Goal: Transaction & Acquisition: Purchase product/service

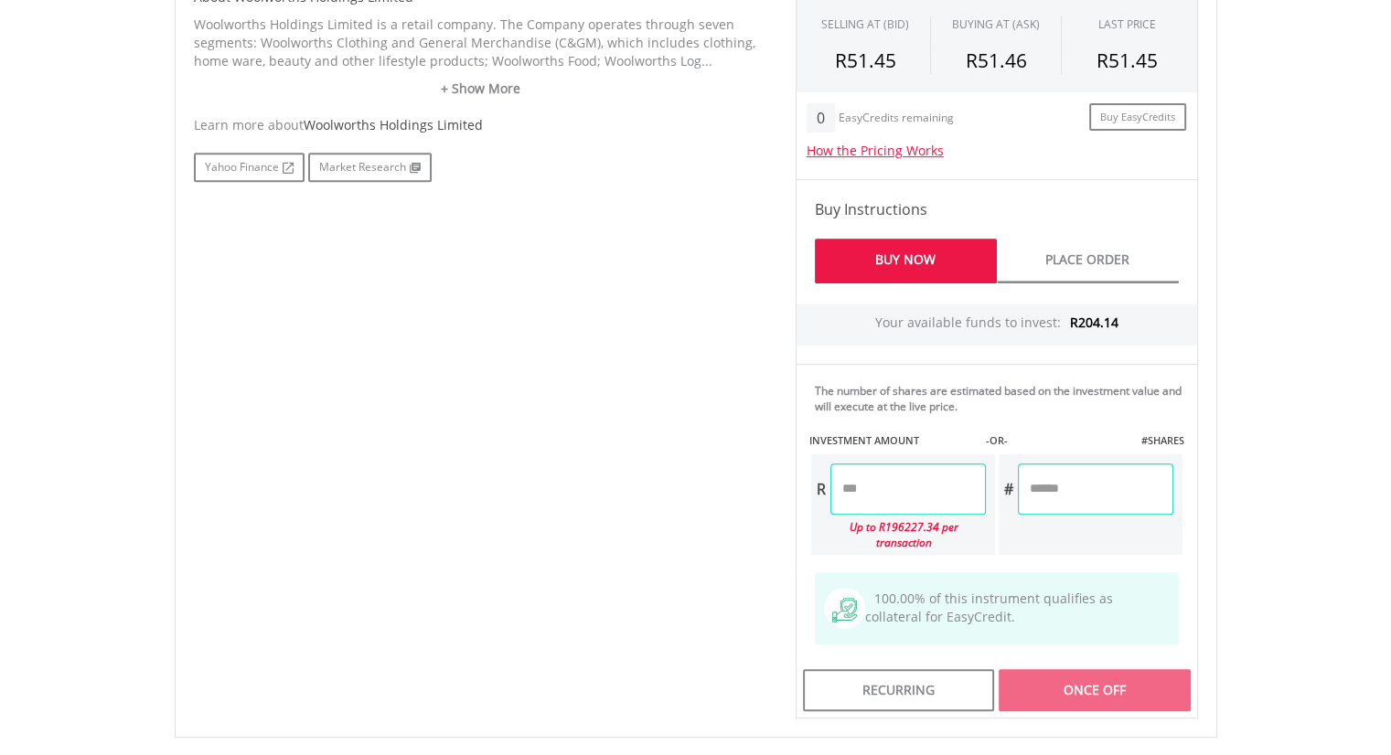
scroll to position [991, 0]
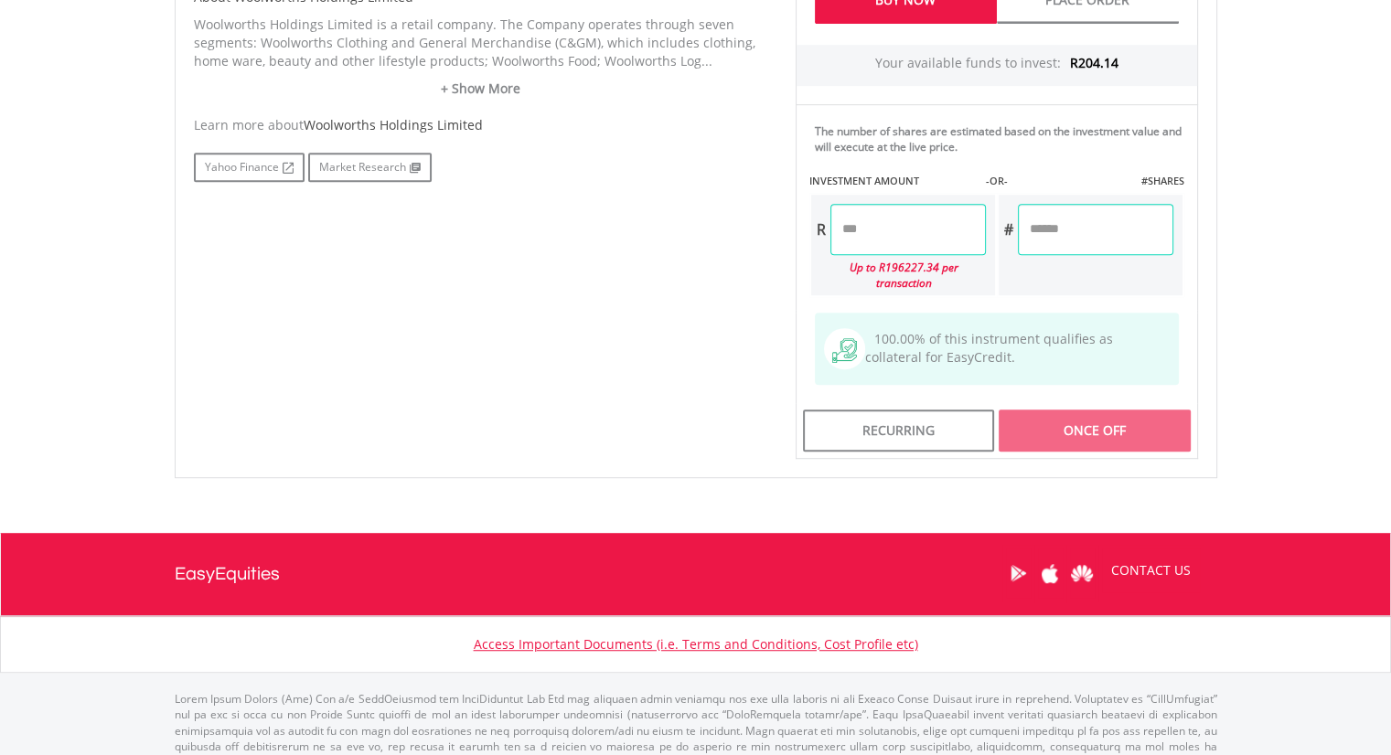
click at [1084, 231] on input "number" at bounding box center [1095, 229] width 155 height 51
type input "*"
click at [937, 225] on div "Last Updated Price: 15-min. Delay* Price Update Cost: 2 Credits Request A Price…" at bounding box center [997, 51] width 430 height 816
type input "******"
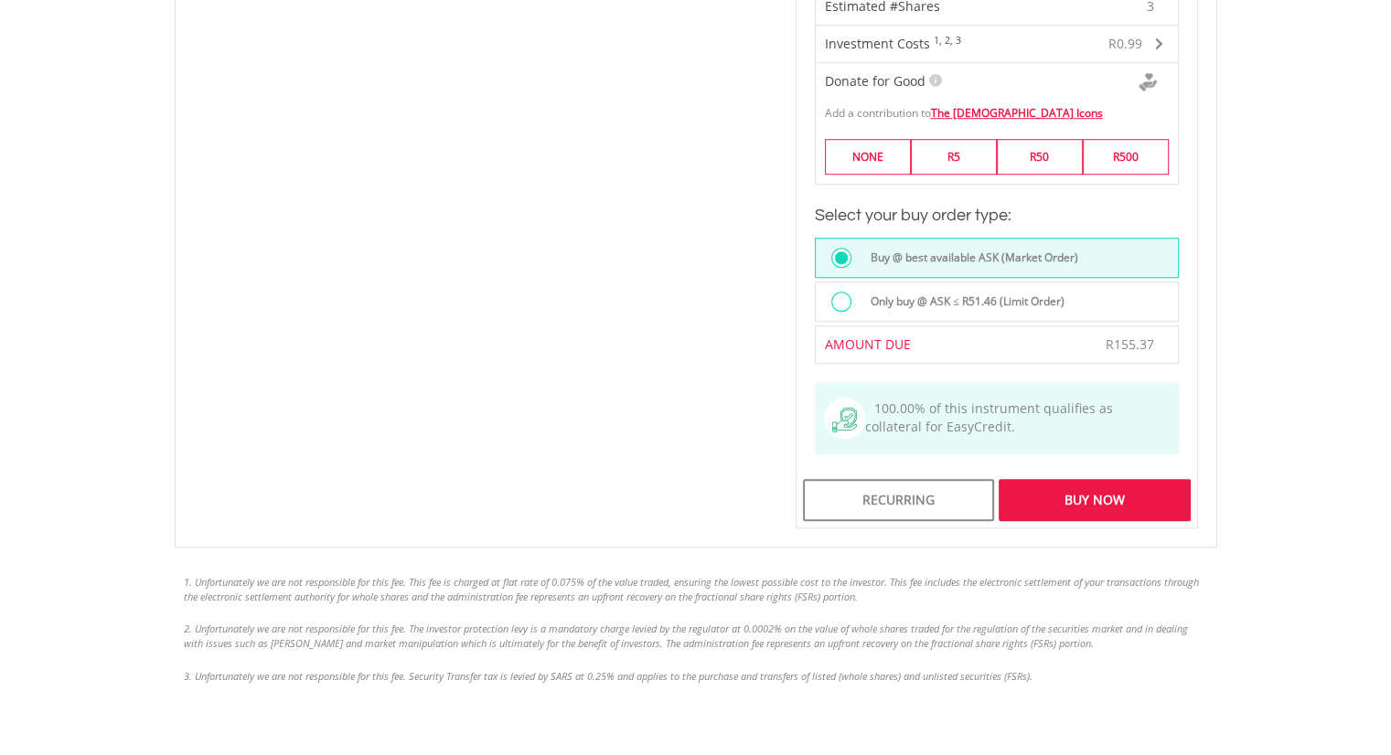
scroll to position [1449, 0]
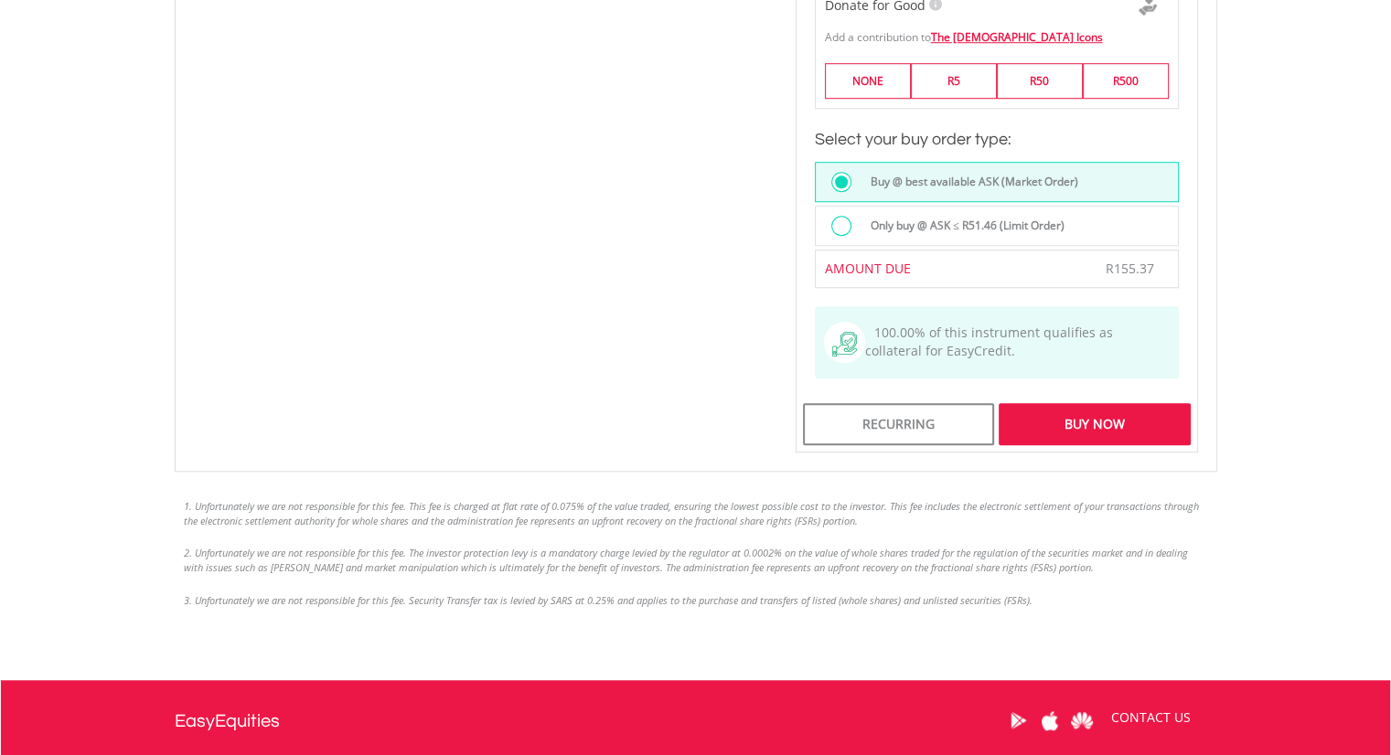
click at [1072, 403] on div "Buy Now" at bounding box center [1094, 424] width 191 height 42
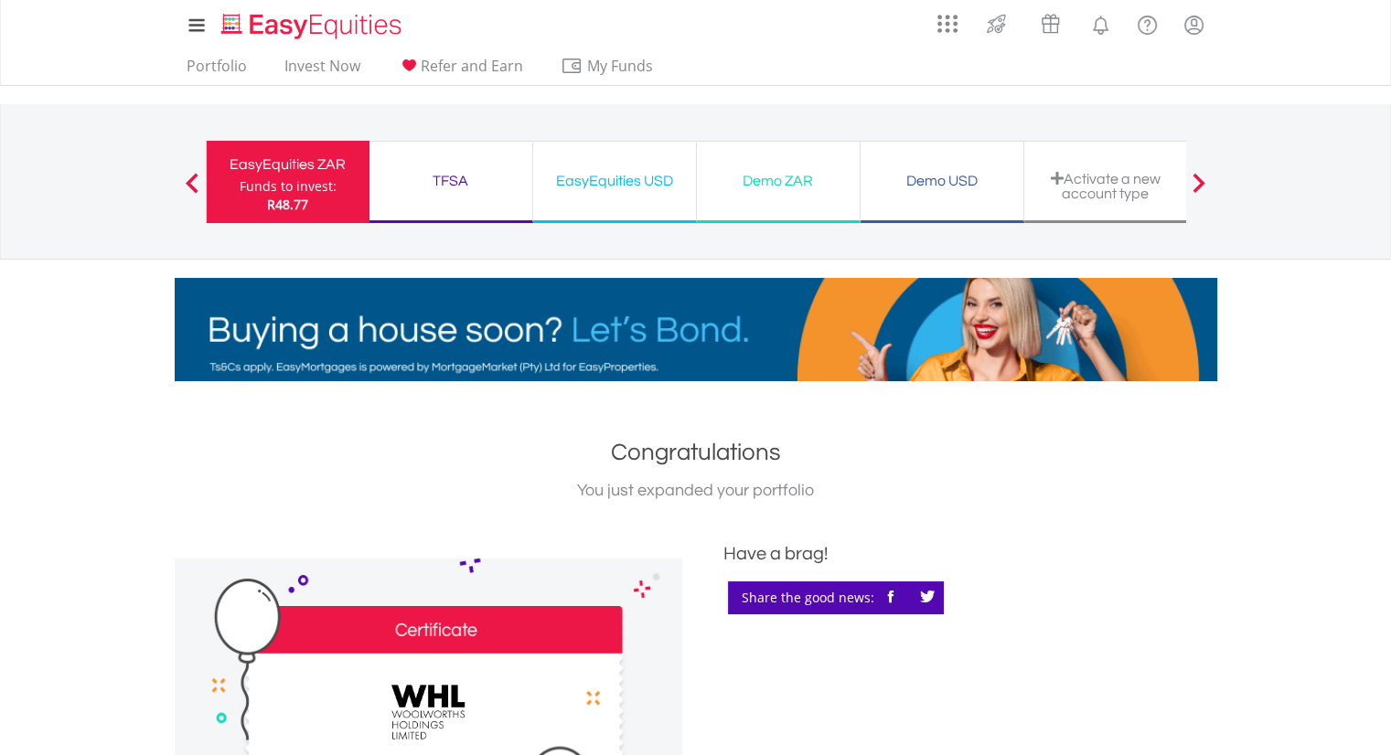
click at [271, 189] on div "Funds to invest:" at bounding box center [288, 186] width 97 height 18
